Goal: Information Seeking & Learning: Check status

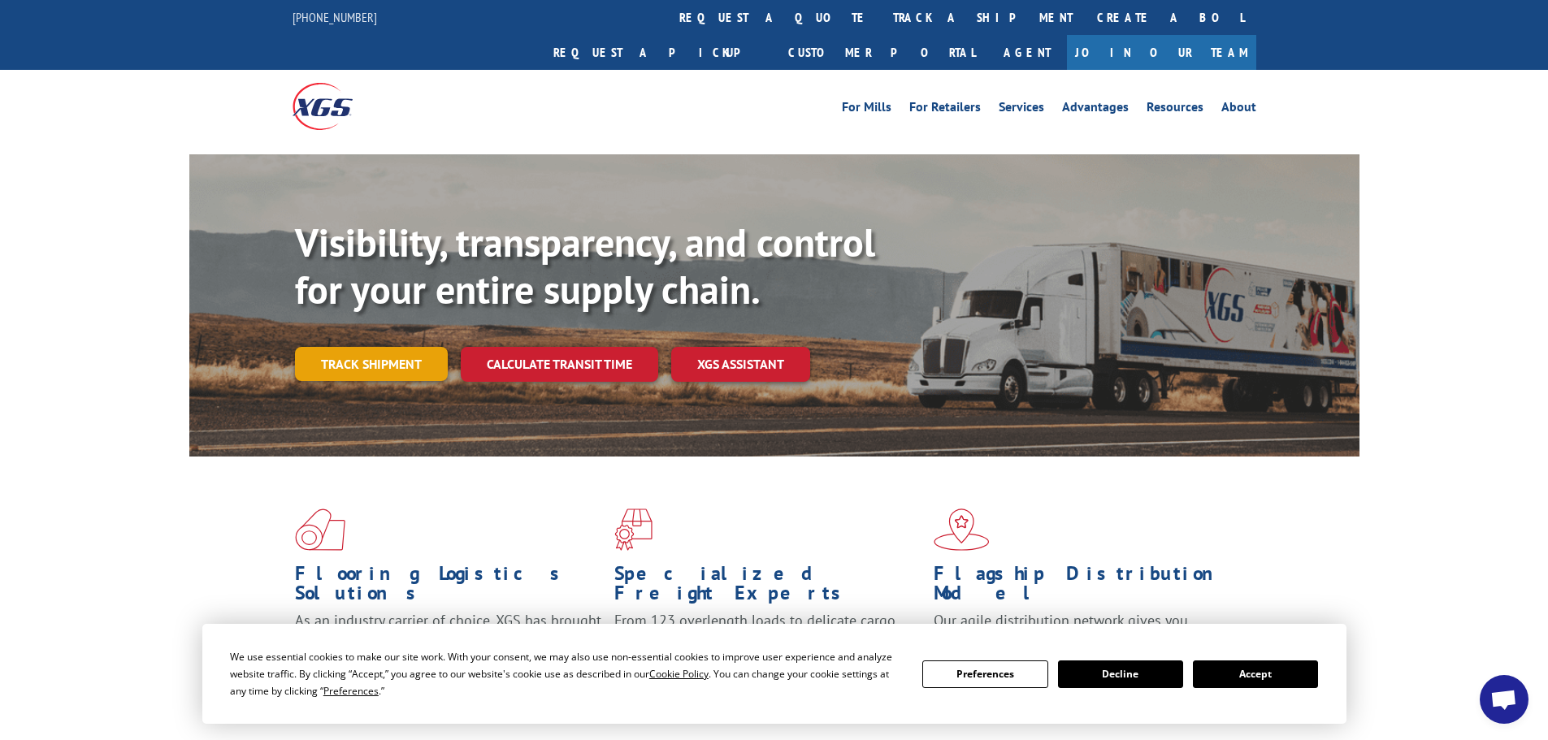
click at [345, 347] on link "Track shipment" at bounding box center [371, 364] width 153 height 34
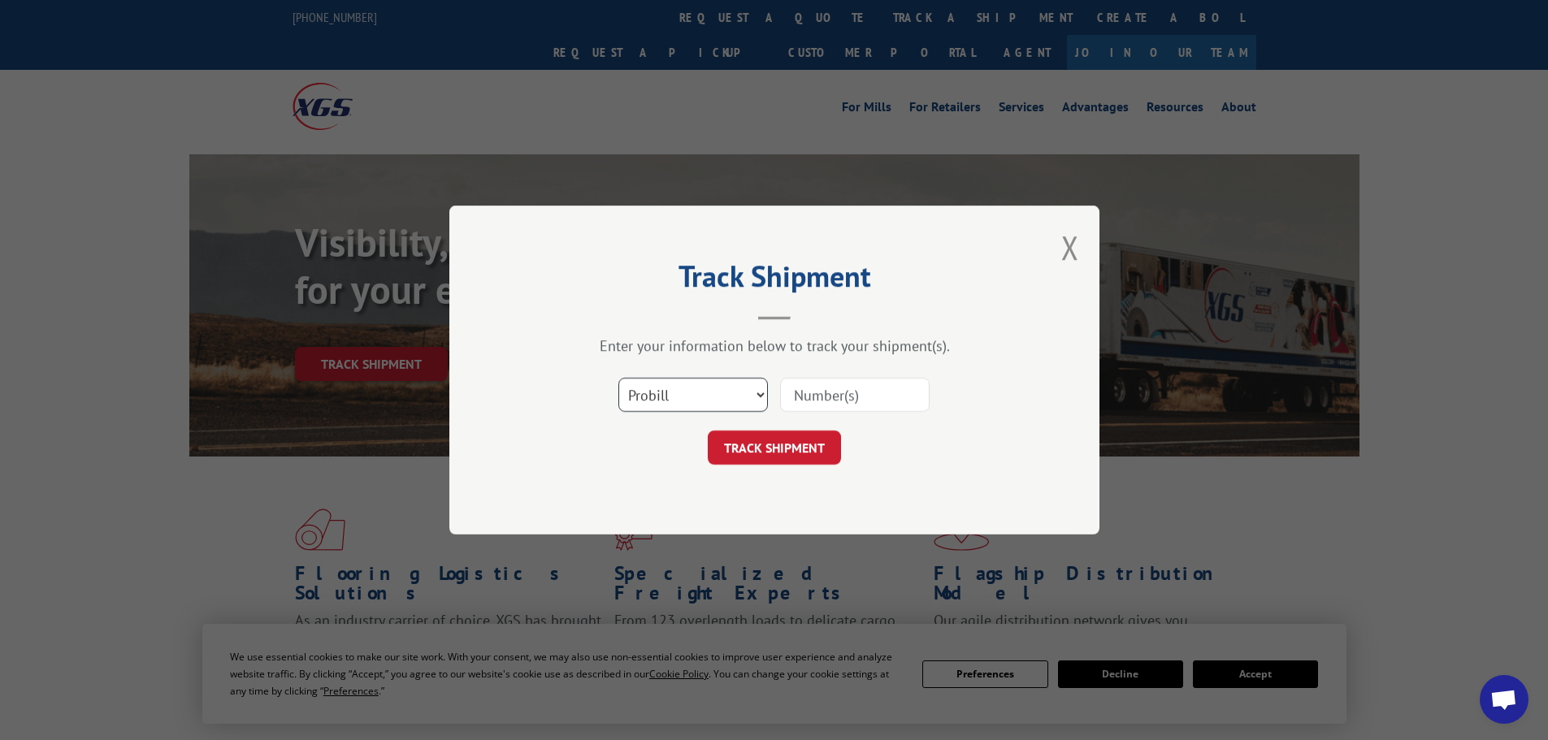
click at [662, 387] on select "Select category... Probill BOL PO" at bounding box center [693, 395] width 150 height 34
select select "bol"
click at [618, 378] on select "Select category... Probill BOL PO" at bounding box center [693, 395] width 150 height 34
click at [800, 393] on input at bounding box center [855, 395] width 150 height 34
paste input "7048663"
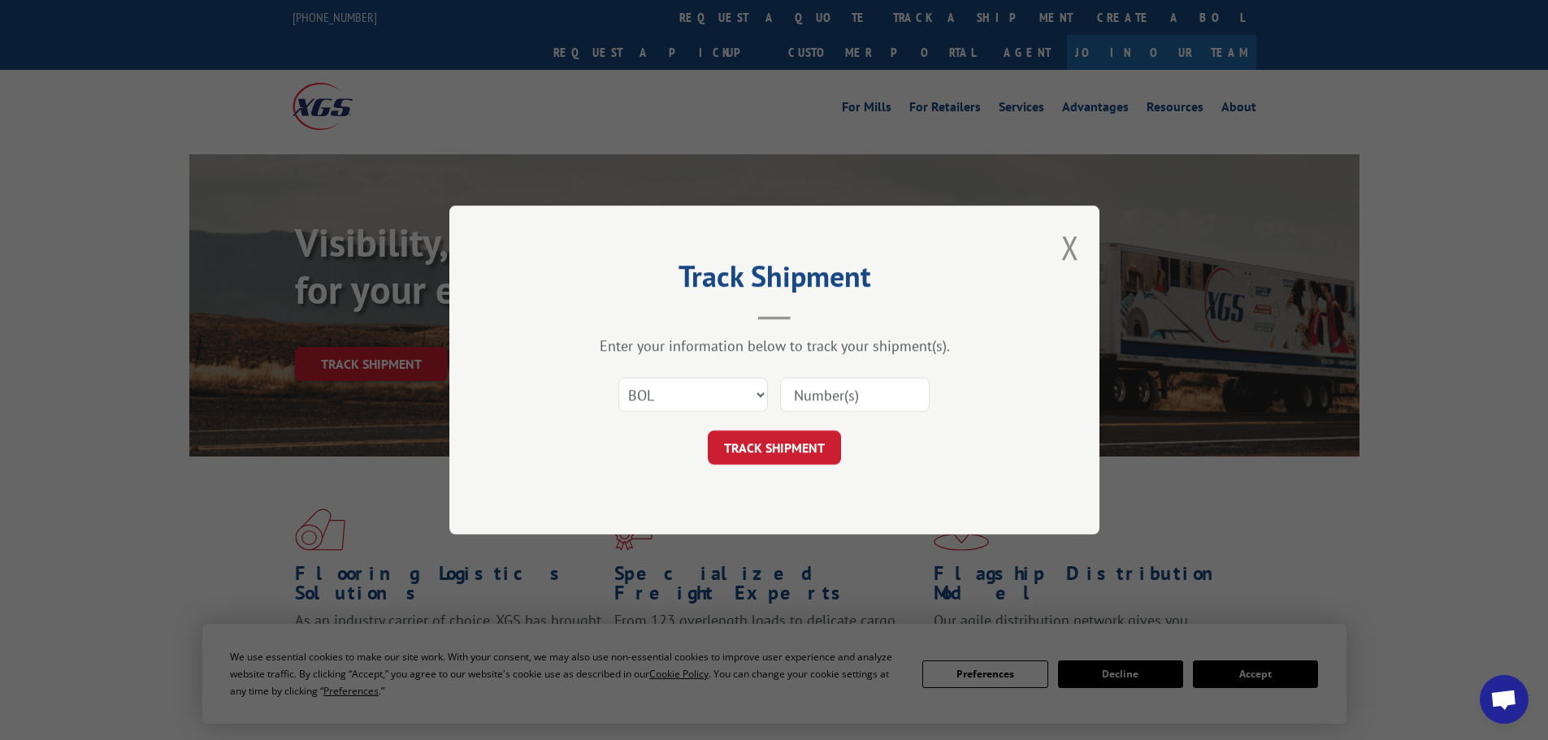
type input "7048663"
click button "TRACK SHIPMENT" at bounding box center [774, 448] width 133 height 34
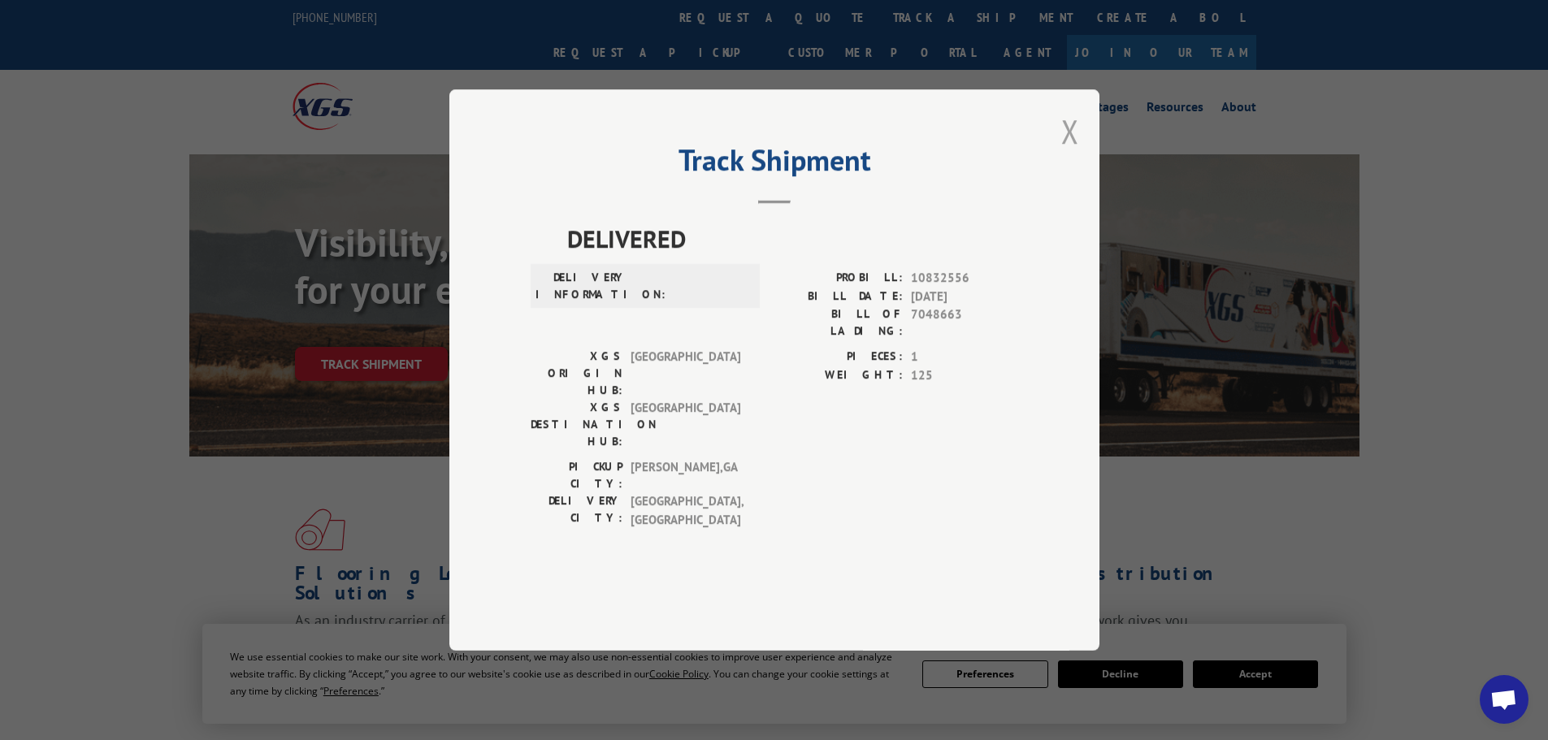
click at [1062, 153] on button "Close modal" at bounding box center [1070, 131] width 18 height 43
